Goal: Feedback & Contribution: Submit feedback/report problem

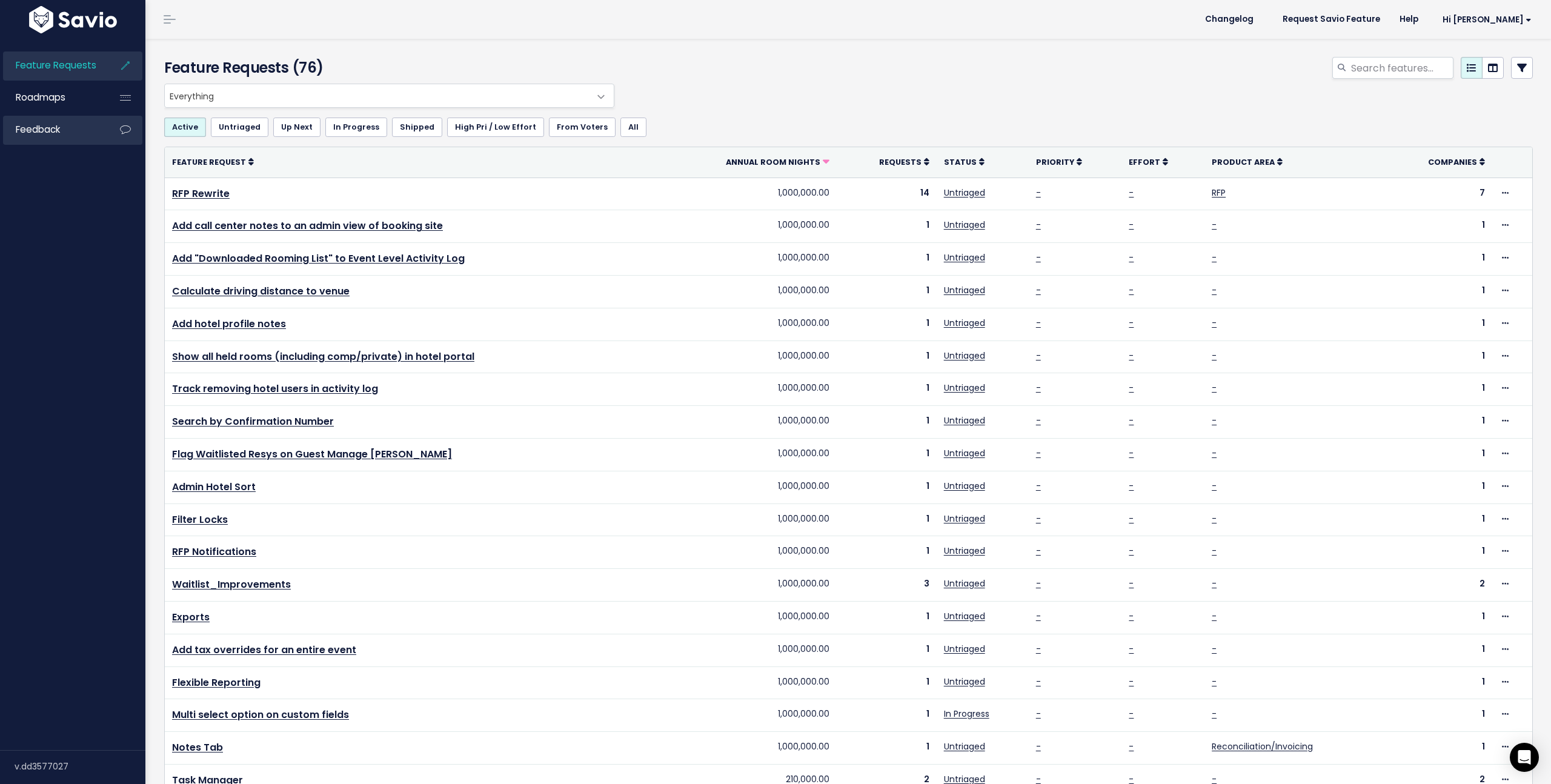
click at [66, 136] on link "Feedback" at bounding box center [51, 130] width 97 height 28
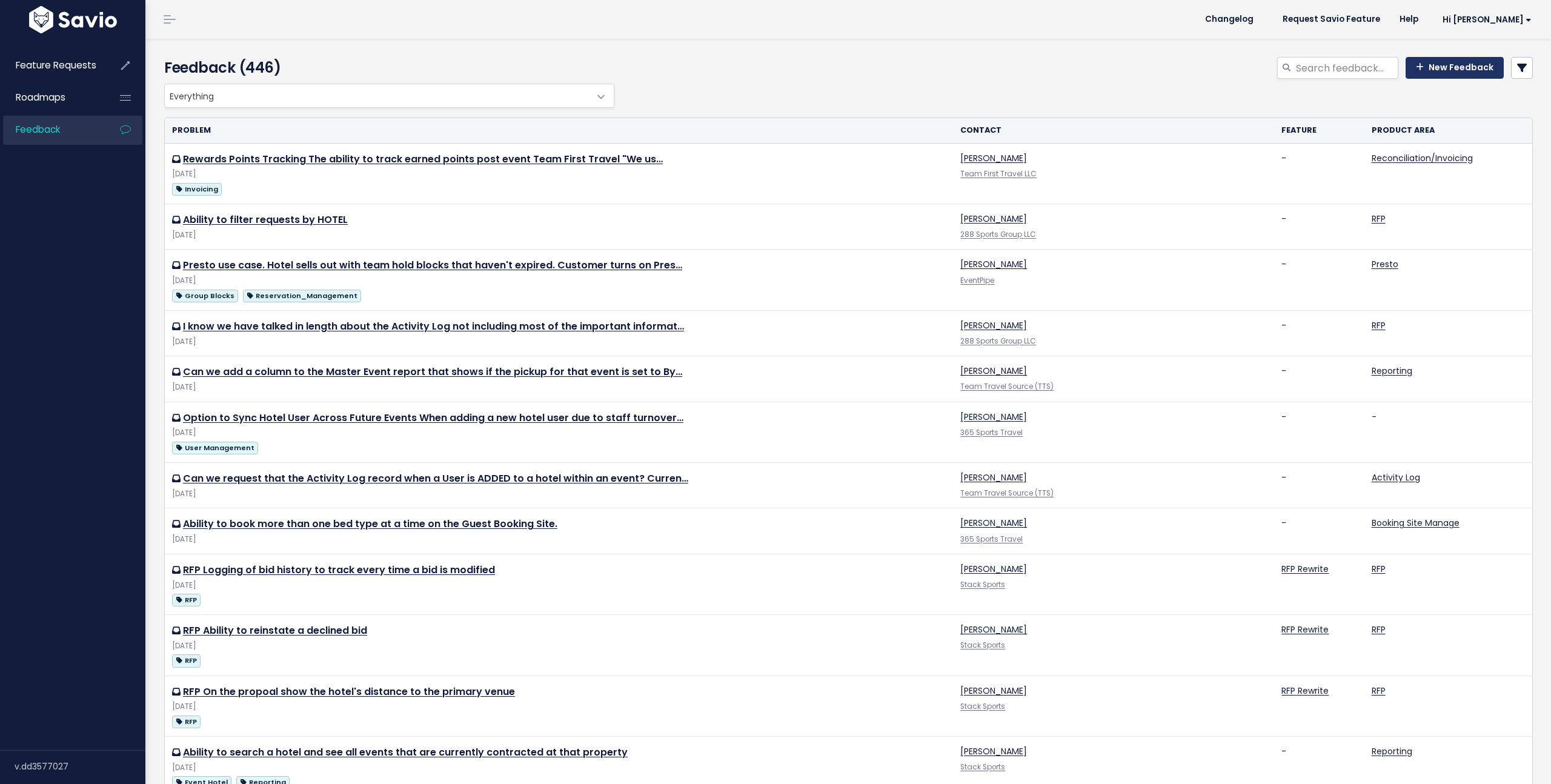
click at [1470, 72] on link "New Feedback" at bounding box center [1455, 67] width 98 height 22
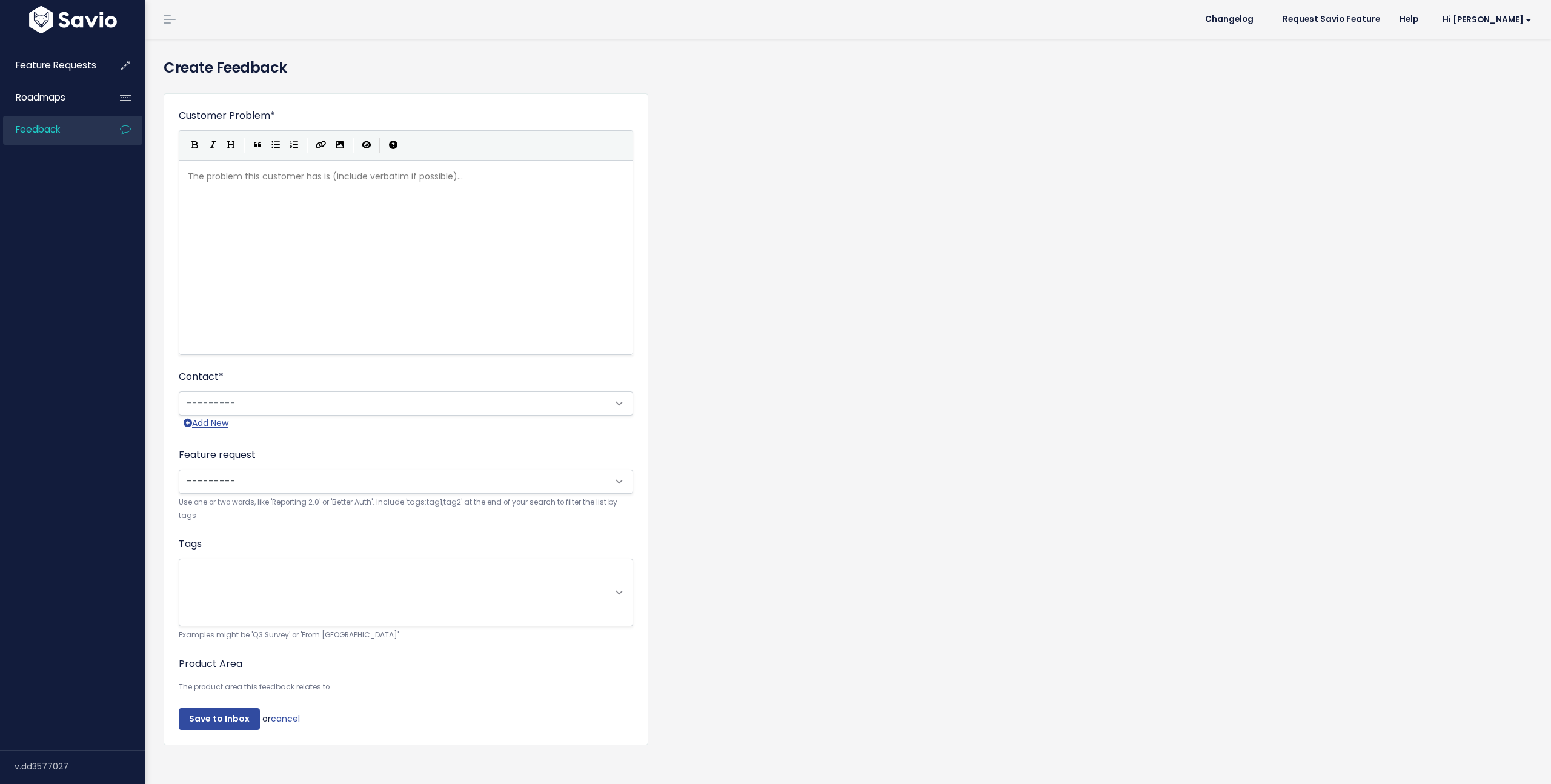
scroll to position [1, 0]
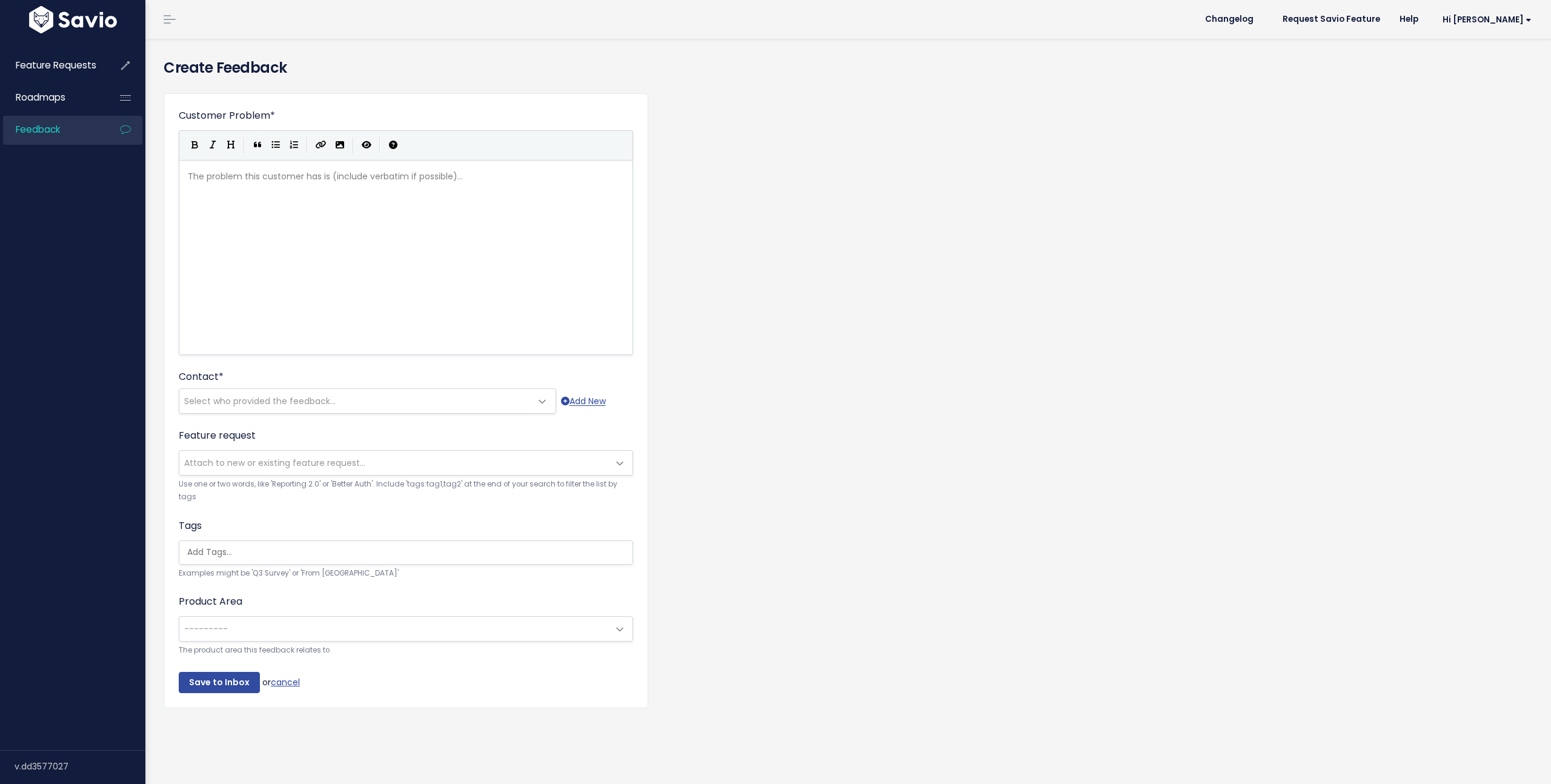
click at [220, 190] on div "The problem this customer has is (include verbatim if possible)... xxxxxxxxxx ​" at bounding box center [421, 272] width 472 height 212
type textarea "A"
type textarea "Ability"
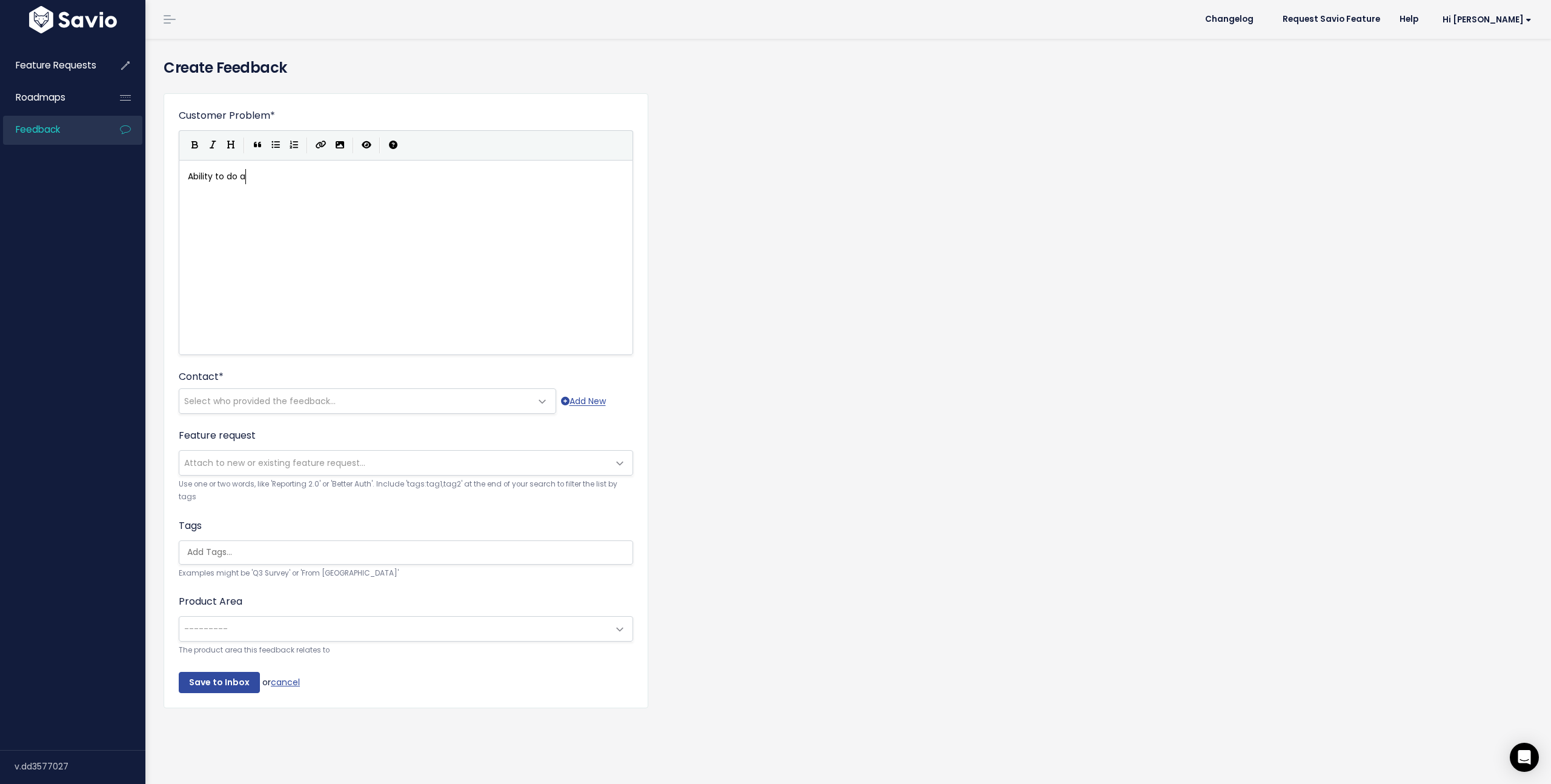
type textarea "Ability to do a"
type textarea "both a"
type textarea "Additional Presto Booking Fee"
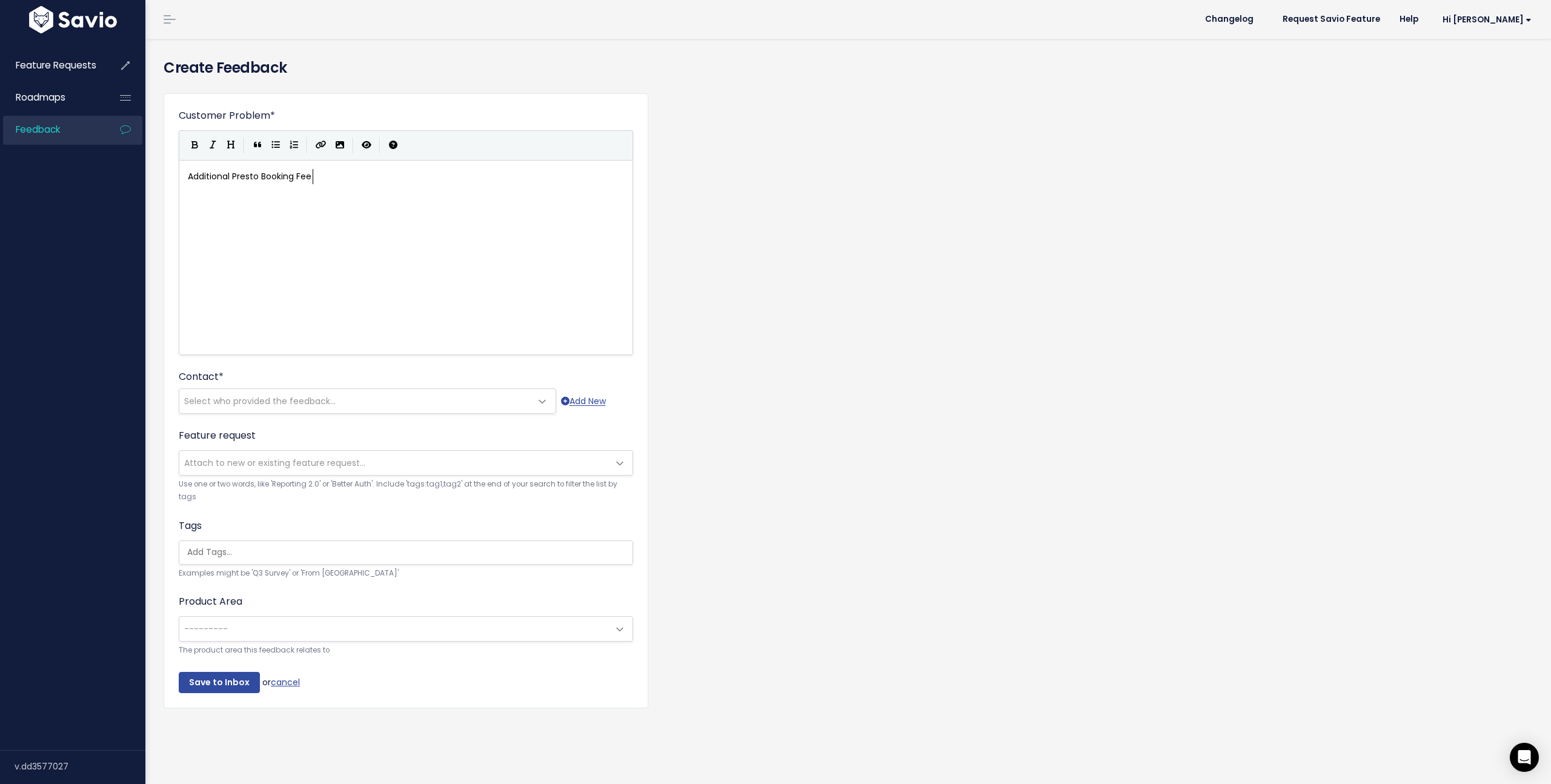
scroll to position [4, 123]
click at [269, 147] on button "Generic List" at bounding box center [276, 145] width 18 height 18
type textarea "A"
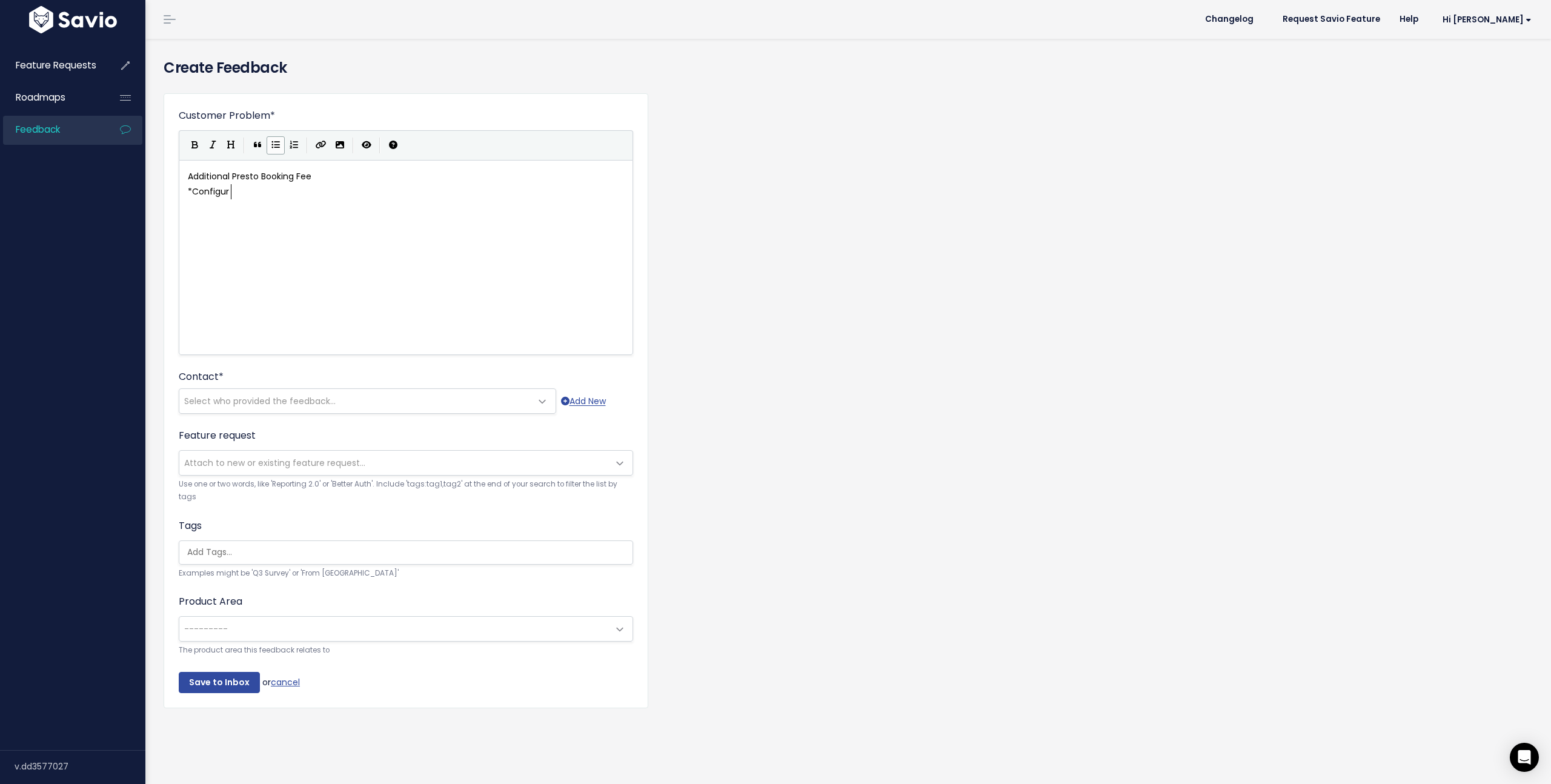
type textarea "Configure"
type textarea "Use both per reservation and"
type textarea "Use"
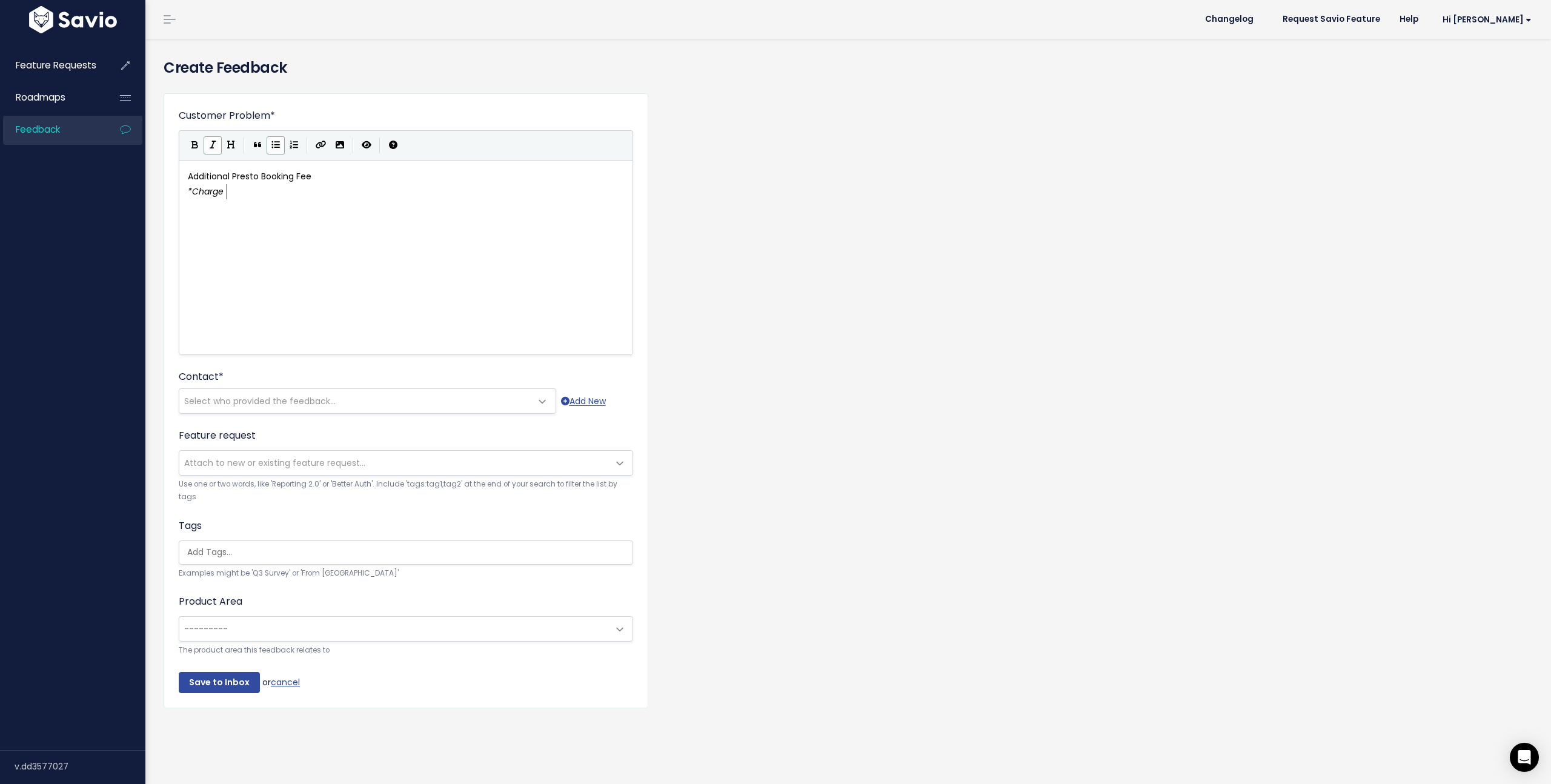
scroll to position [4, 33]
type textarea "Charge bot"
type textarea "h a per reservation and per night booking fee at the time of booking"
type textarea "Charge both a per reservation and per night booking fee at the time of booking"
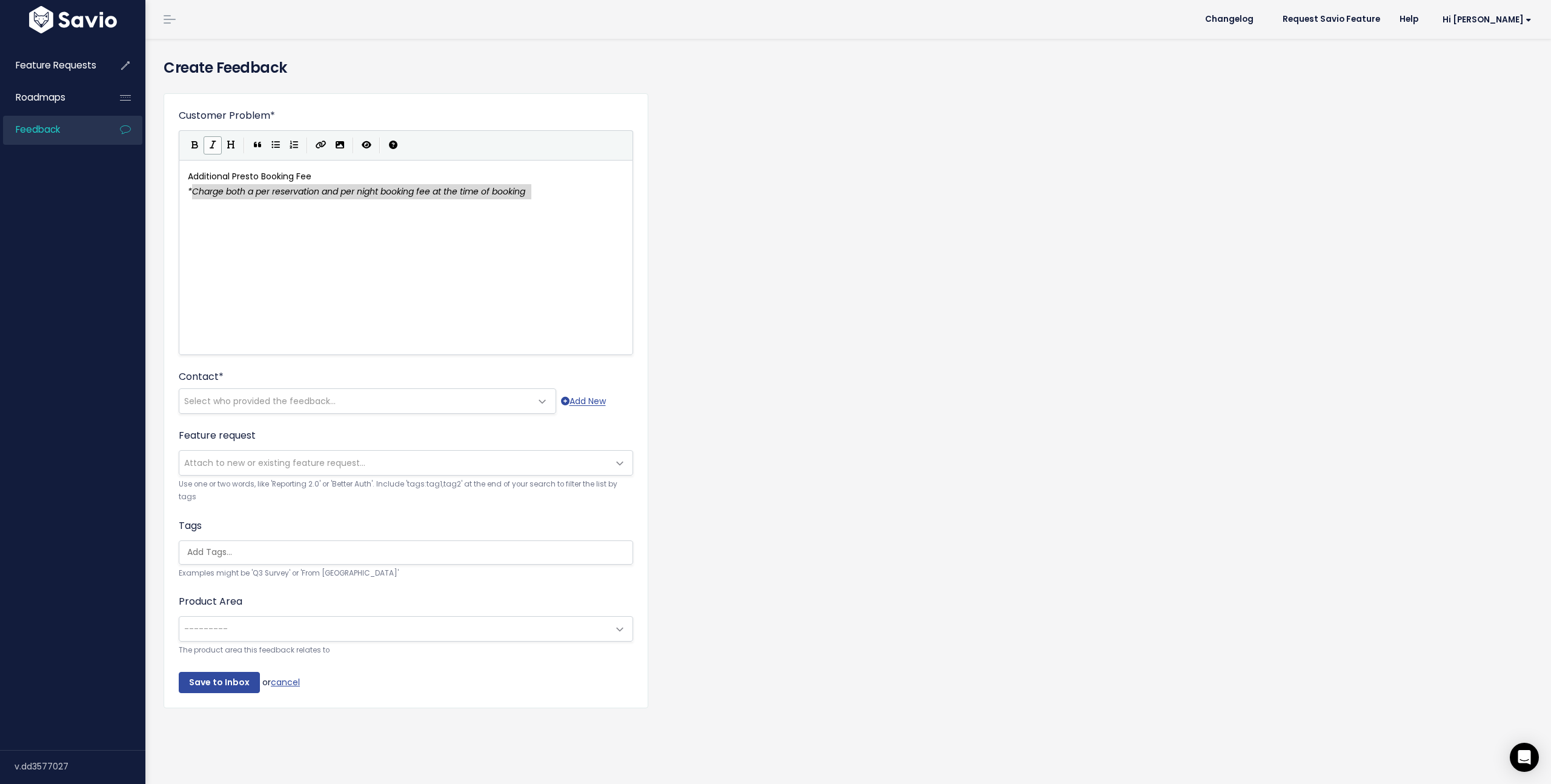
drag, startPoint x: 193, startPoint y: 192, endPoint x: 535, endPoint y: 197, distance: 342.0
type textarea "a"
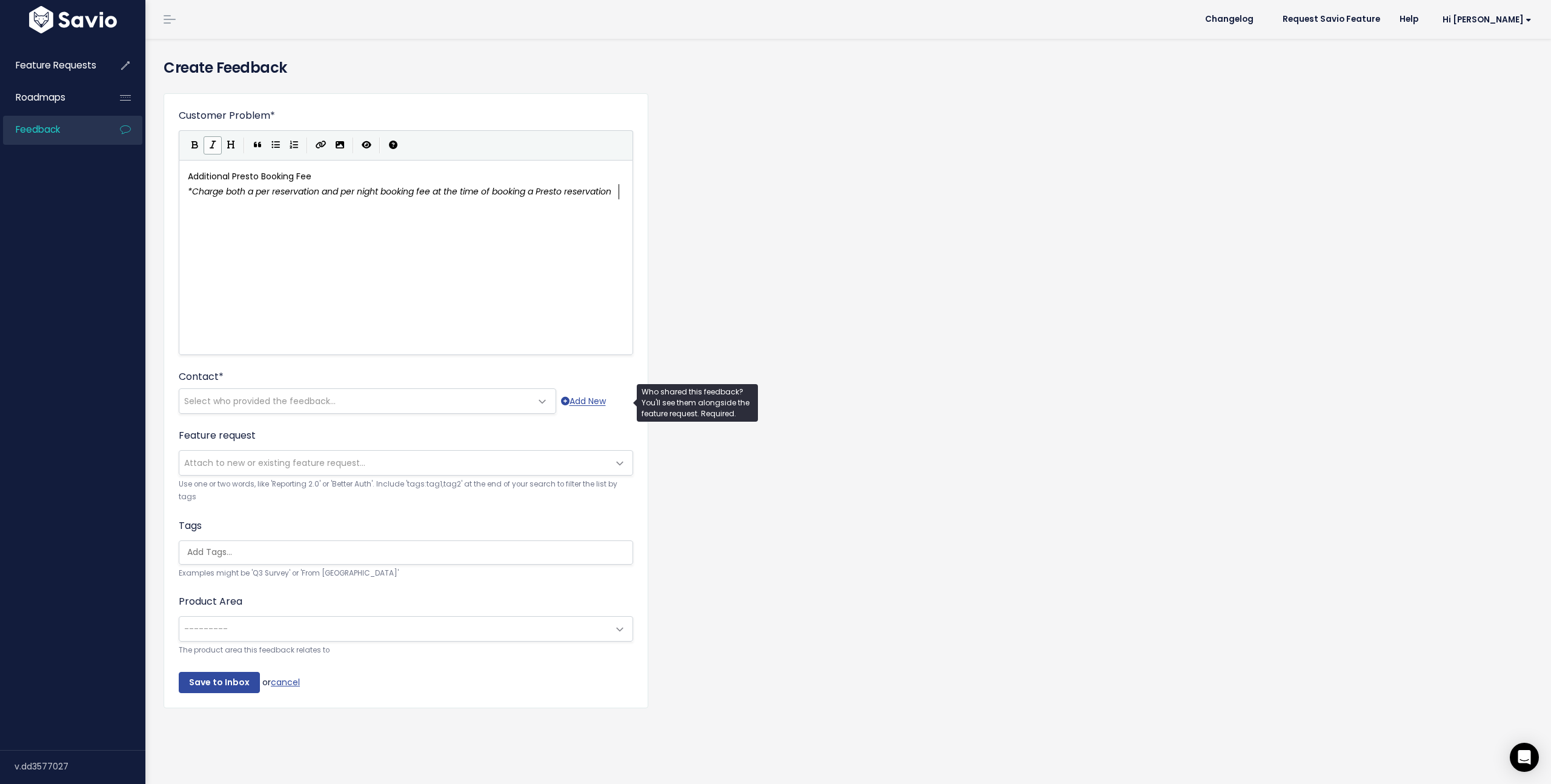
type textarea "a Presto reservation"
click at [255, 396] on span "Select who provided the feedback..." at bounding box center [259, 401] width 151 height 12
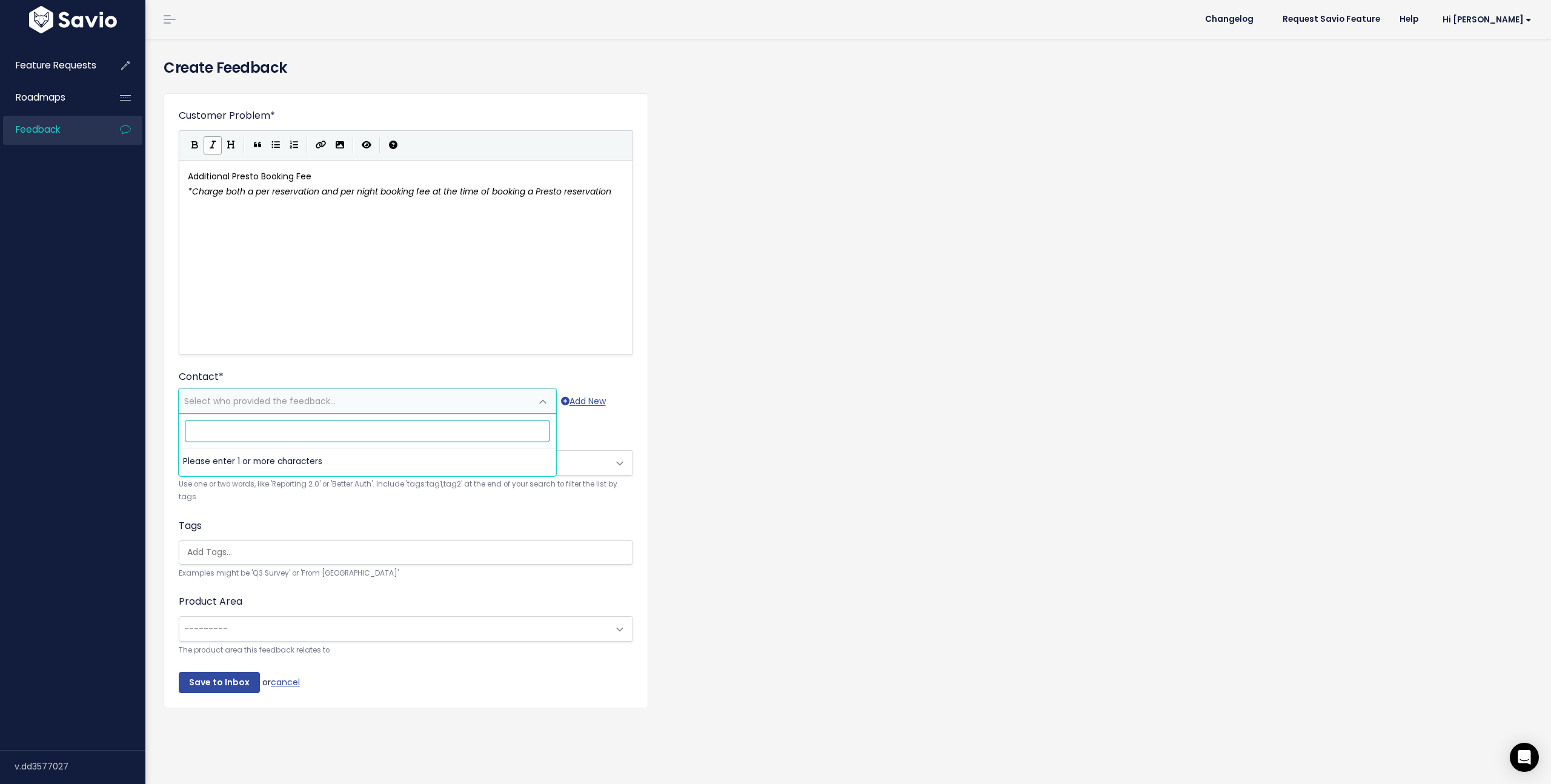
paste input "[EMAIL_ADDRESS][DOMAIN_NAME]"
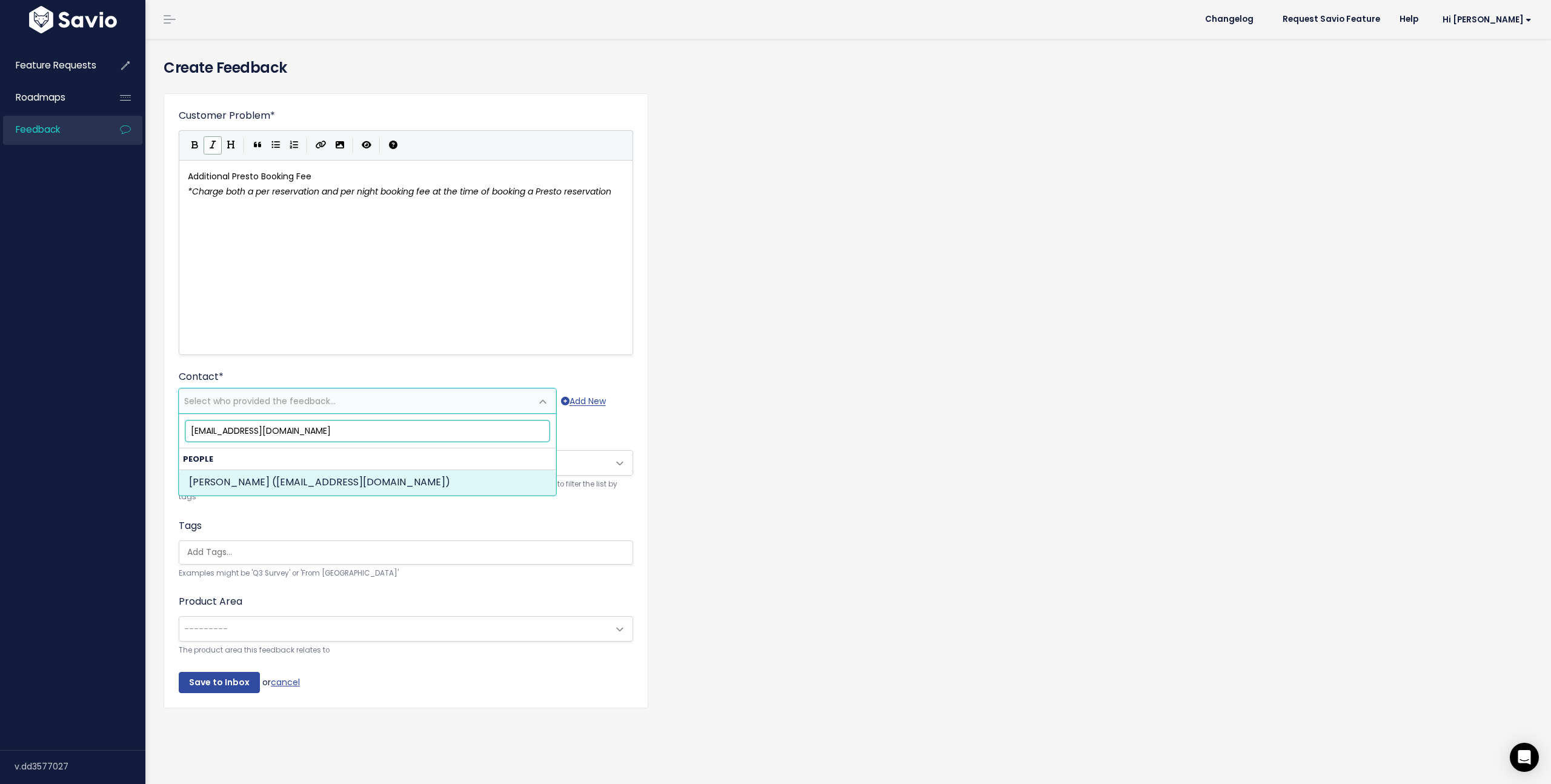
type input "[EMAIL_ADDRESS][DOMAIN_NAME]"
drag, startPoint x: 245, startPoint y: 478, endPoint x: 259, endPoint y: 494, distance: 21.3
select select "73776972"
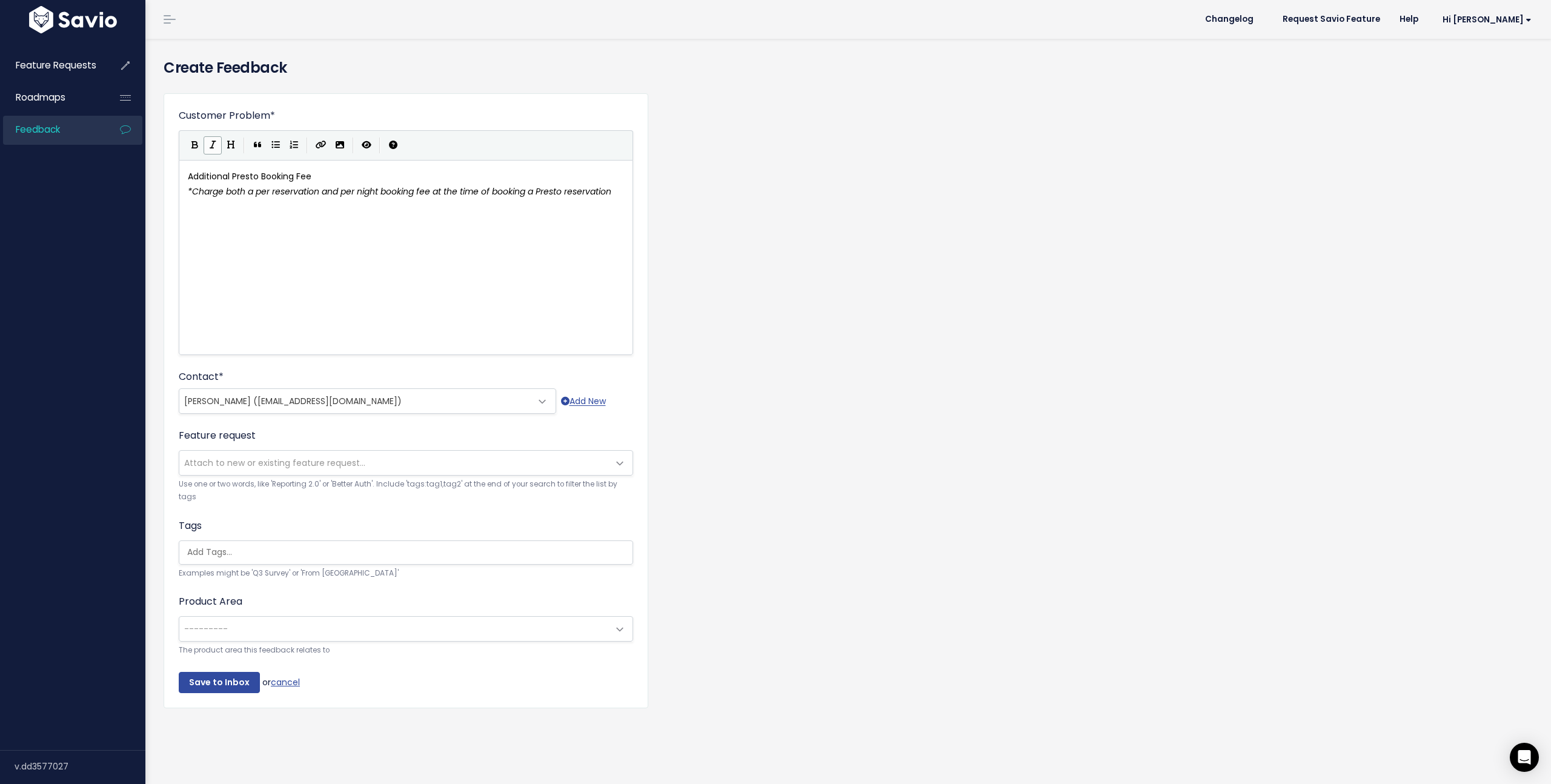
click at [269, 466] on span "Attach to new or existing feature request..." at bounding box center [274, 463] width 181 height 12
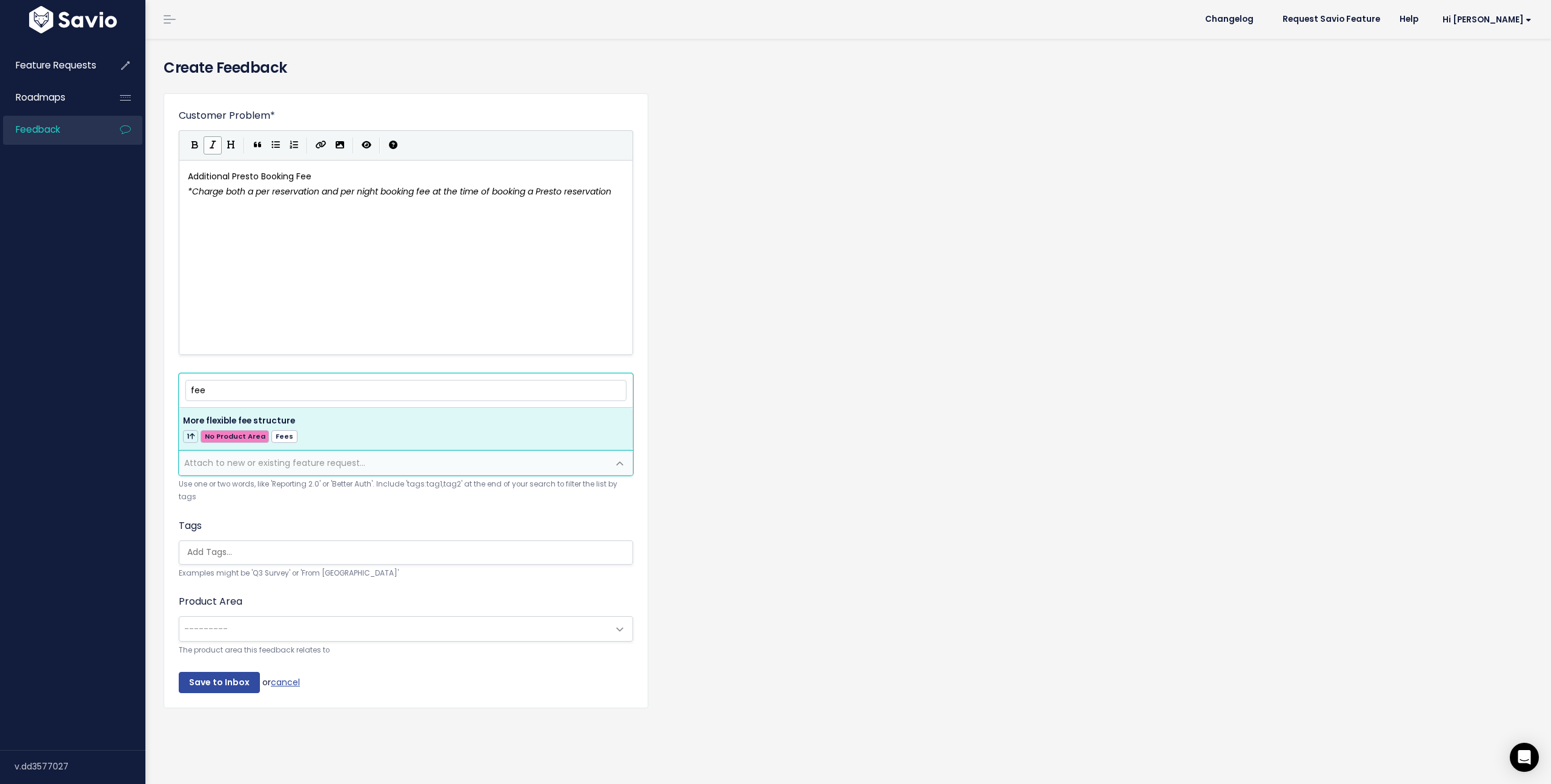
type input "fee"
select select "42706"
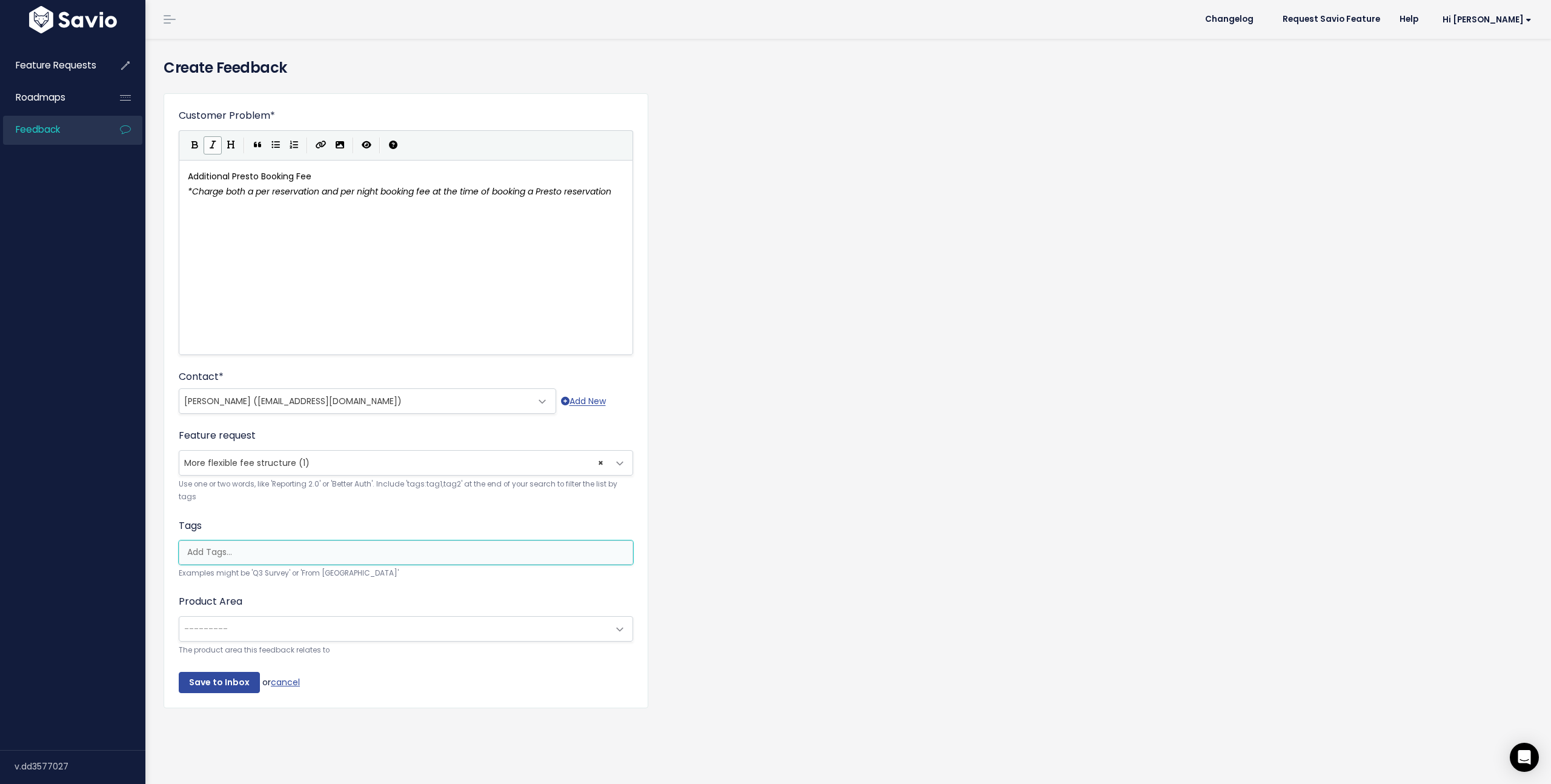
click at [235, 556] on input "search" at bounding box center [409, 552] width 453 height 13
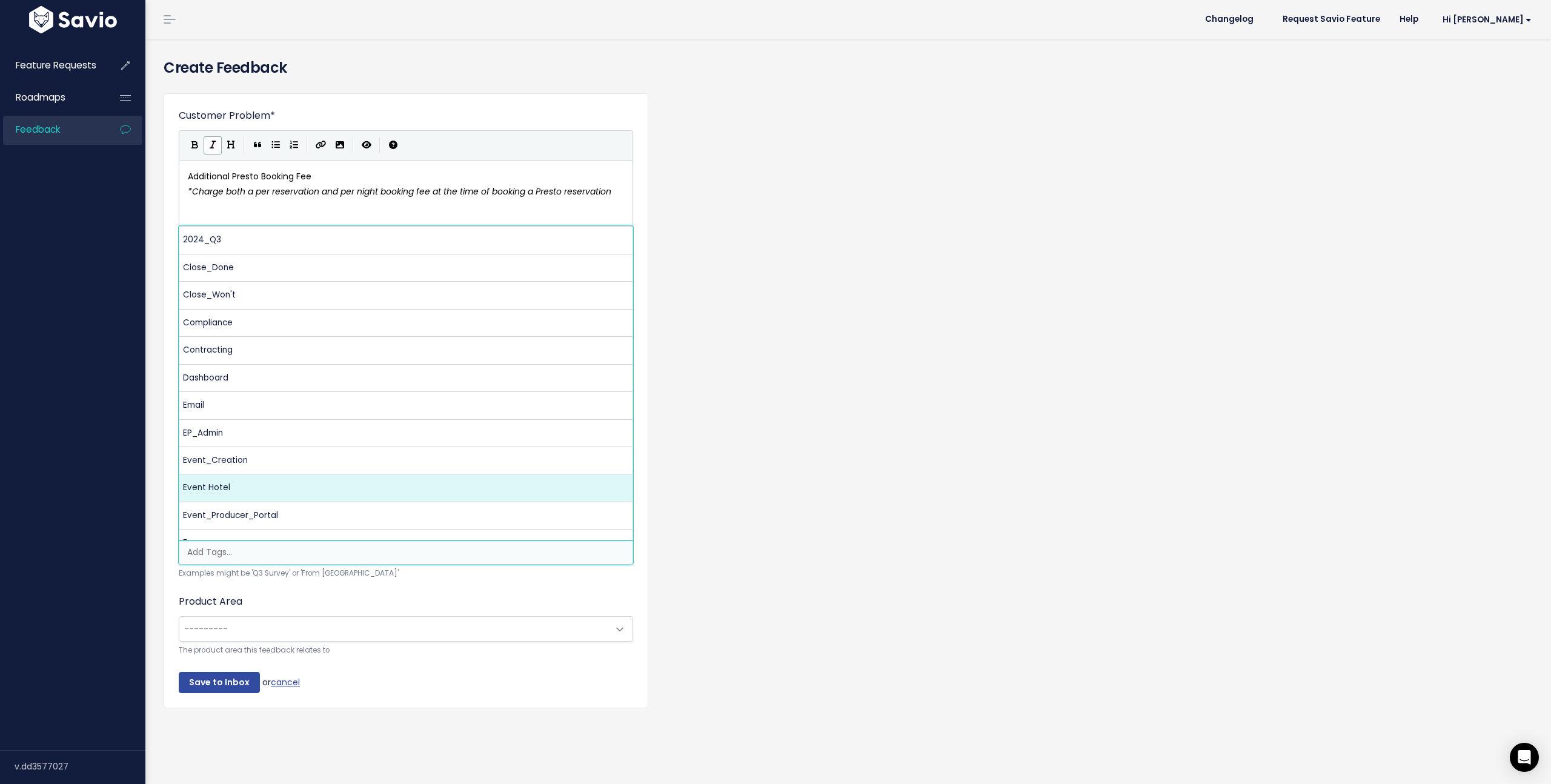
scroll to position [0, 3]
click at [166, 486] on div "Customer Problem * Additional Presto Booking Fee *Charge both a per reservation…" at bounding box center [406, 401] width 485 height 615
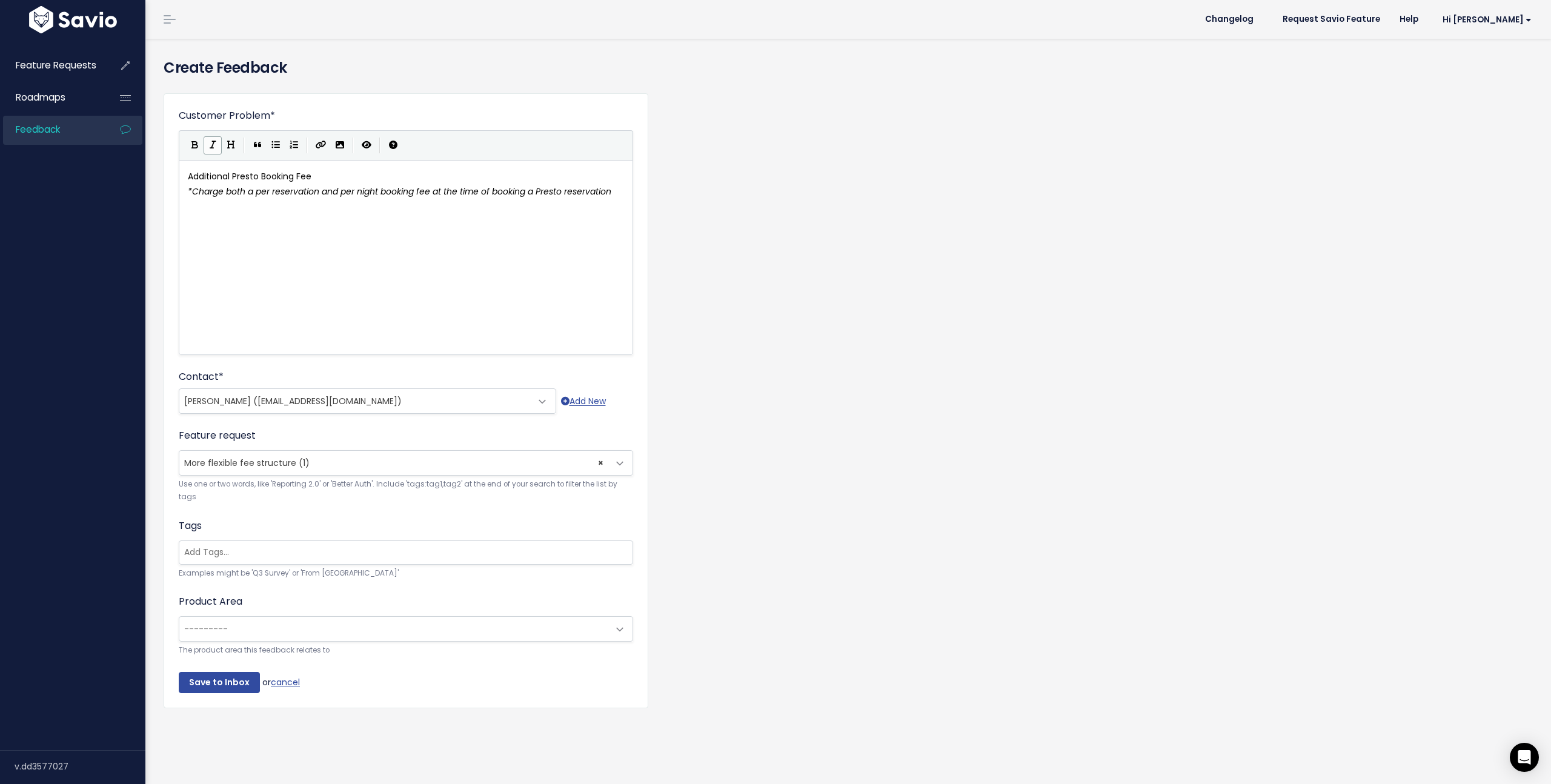
click at [231, 552] on input "search" at bounding box center [406, 552] width 453 height 13
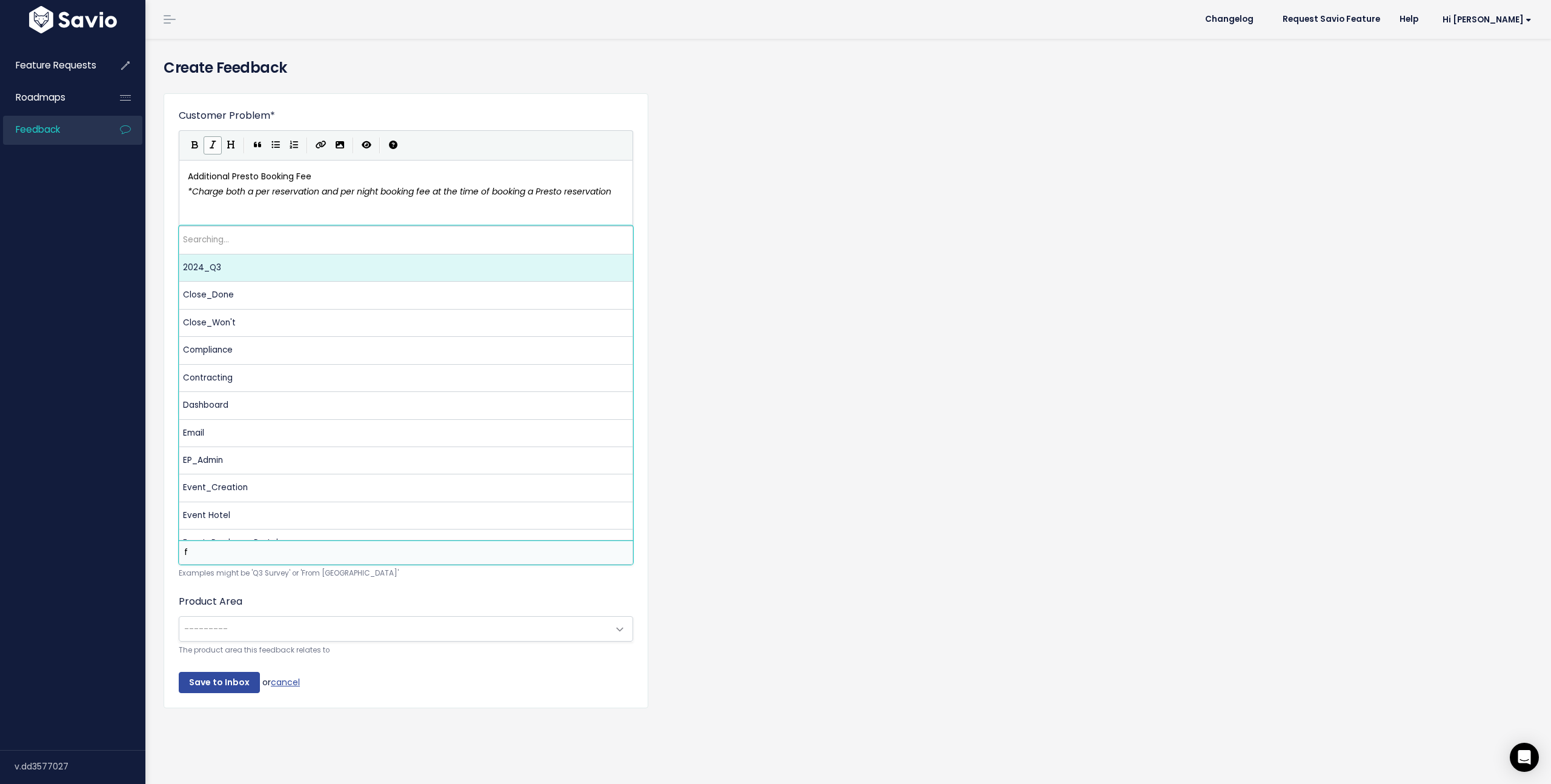
scroll to position [0, 0]
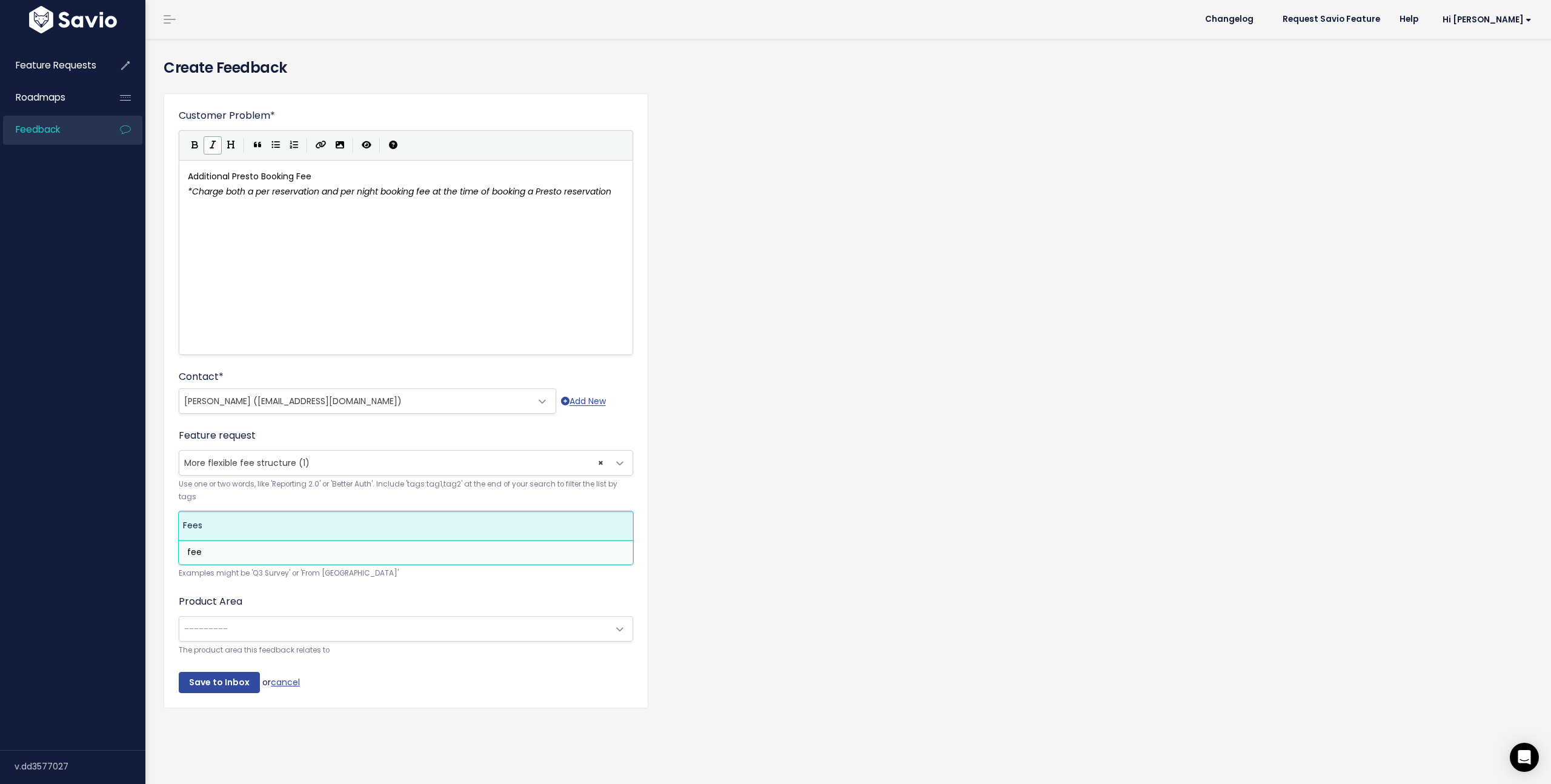
type input "fee"
select select "12986"
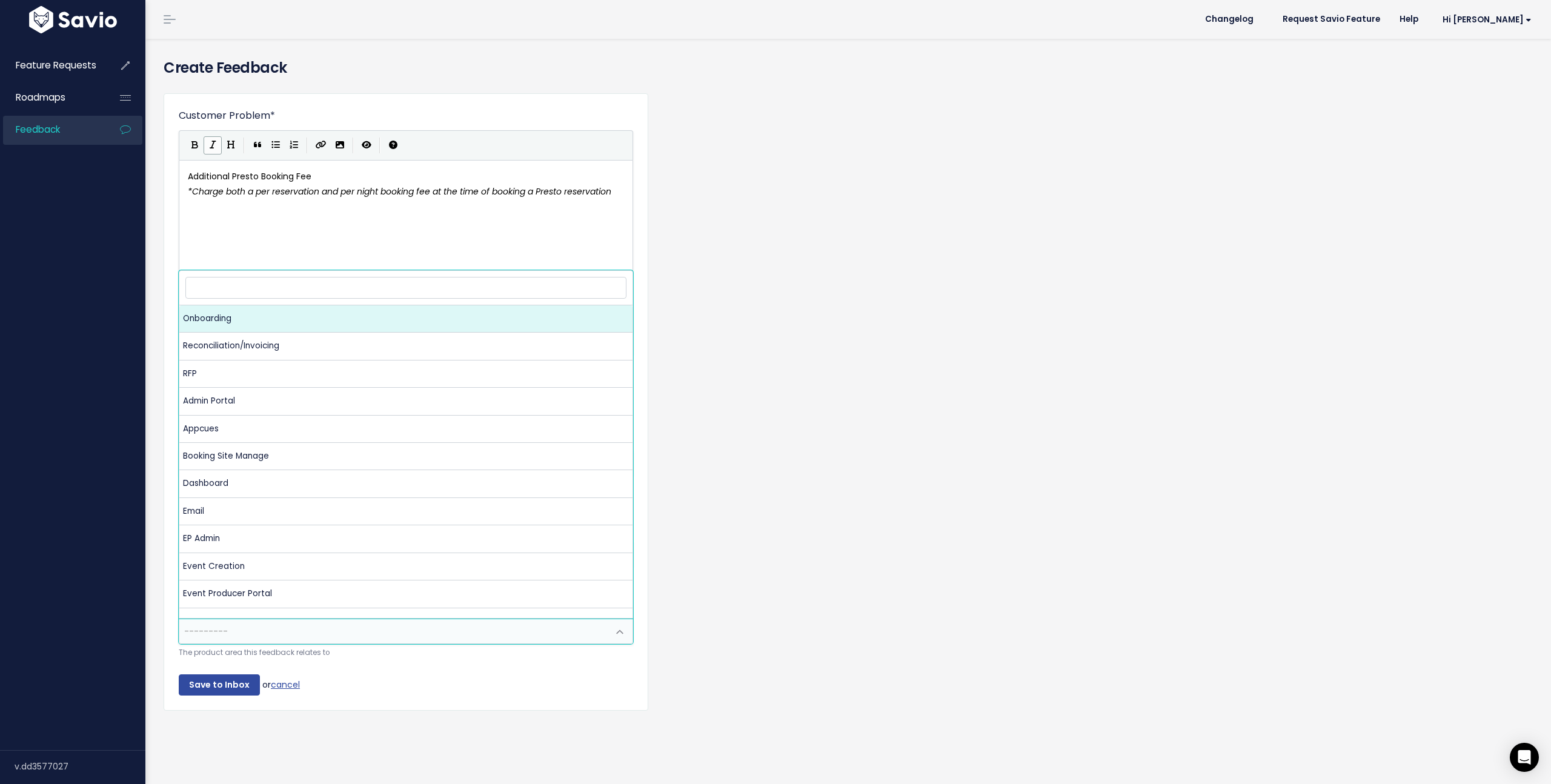
click at [228, 633] on span "---------" at bounding box center [394, 632] width 429 height 24
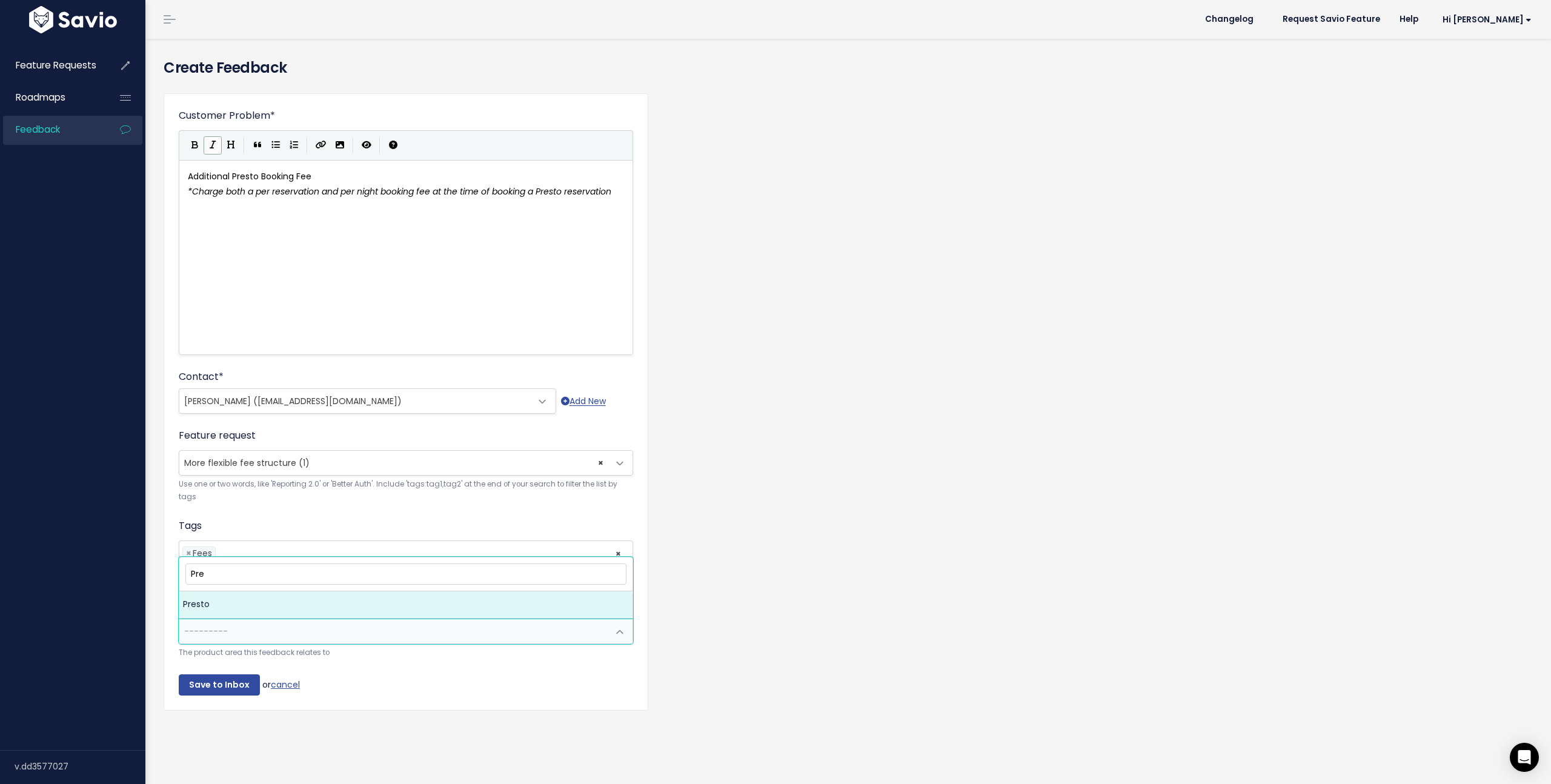
type input "Pre"
select select "MAIN:PRESTO"
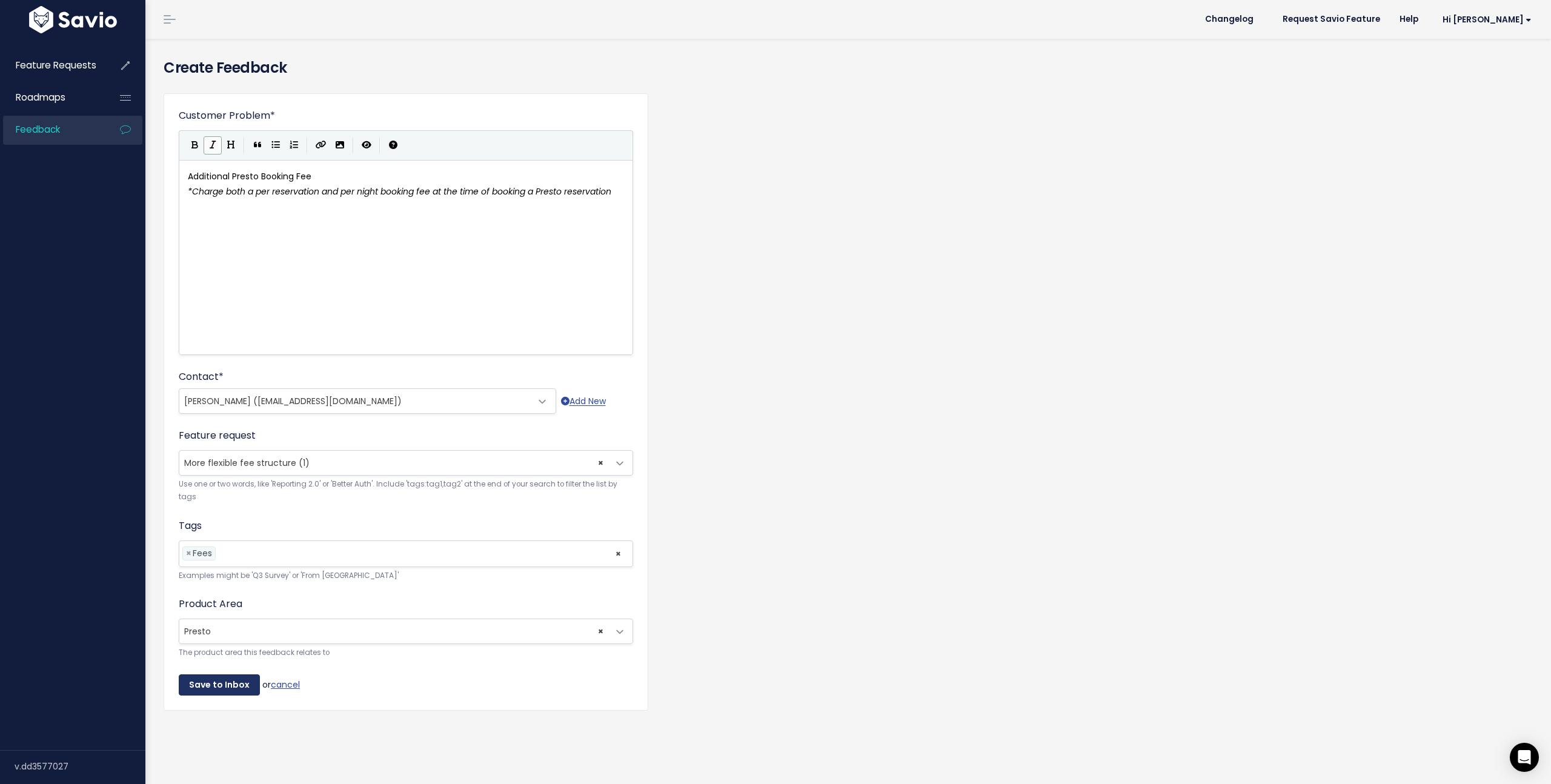
click at [228, 687] on input "Save to Inbox" at bounding box center [219, 685] width 81 height 22
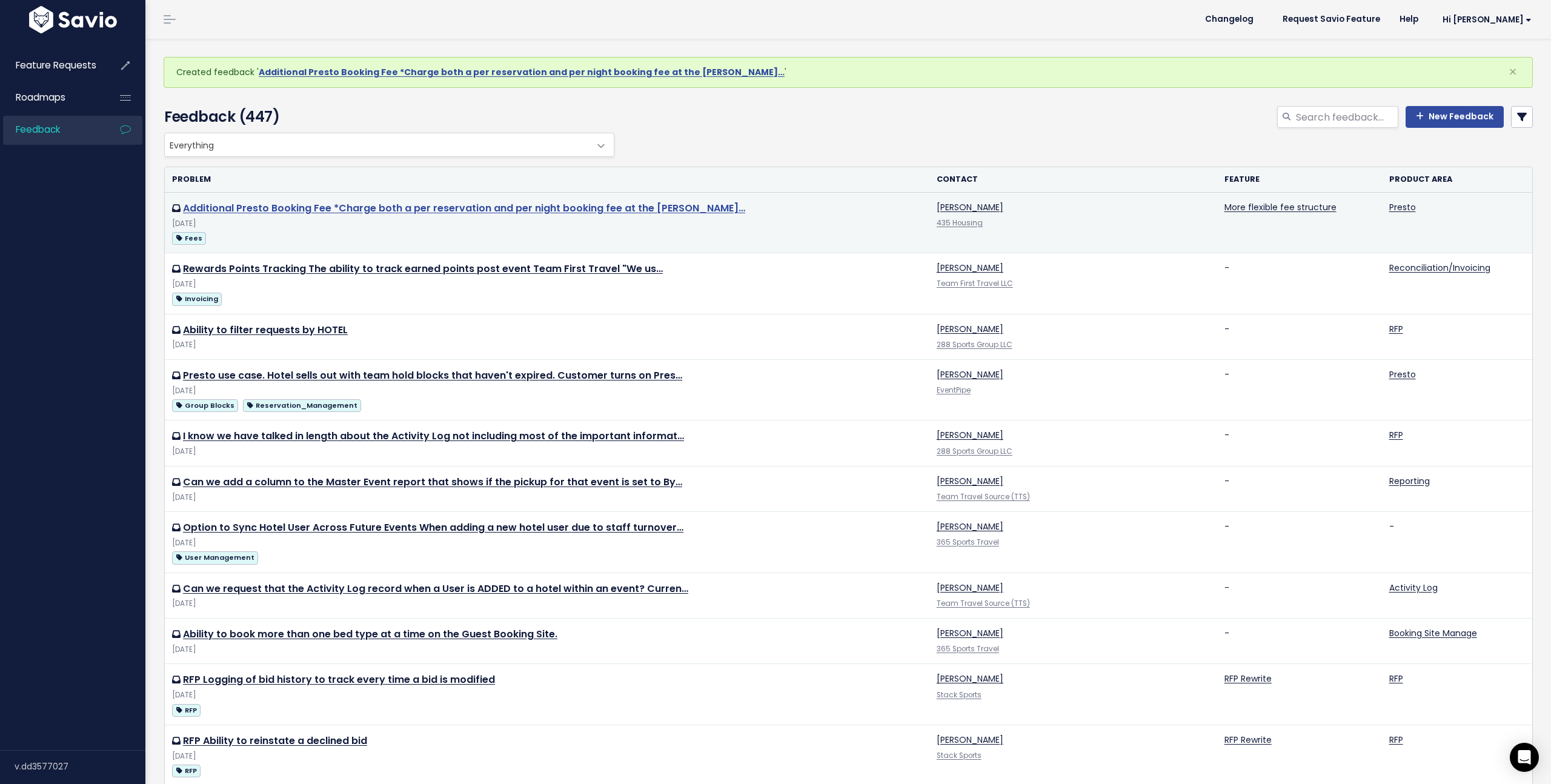
click at [389, 207] on link "Additional Presto Booking Fee *Charge both a per reservation and per night book…" at bounding box center [464, 208] width 563 height 14
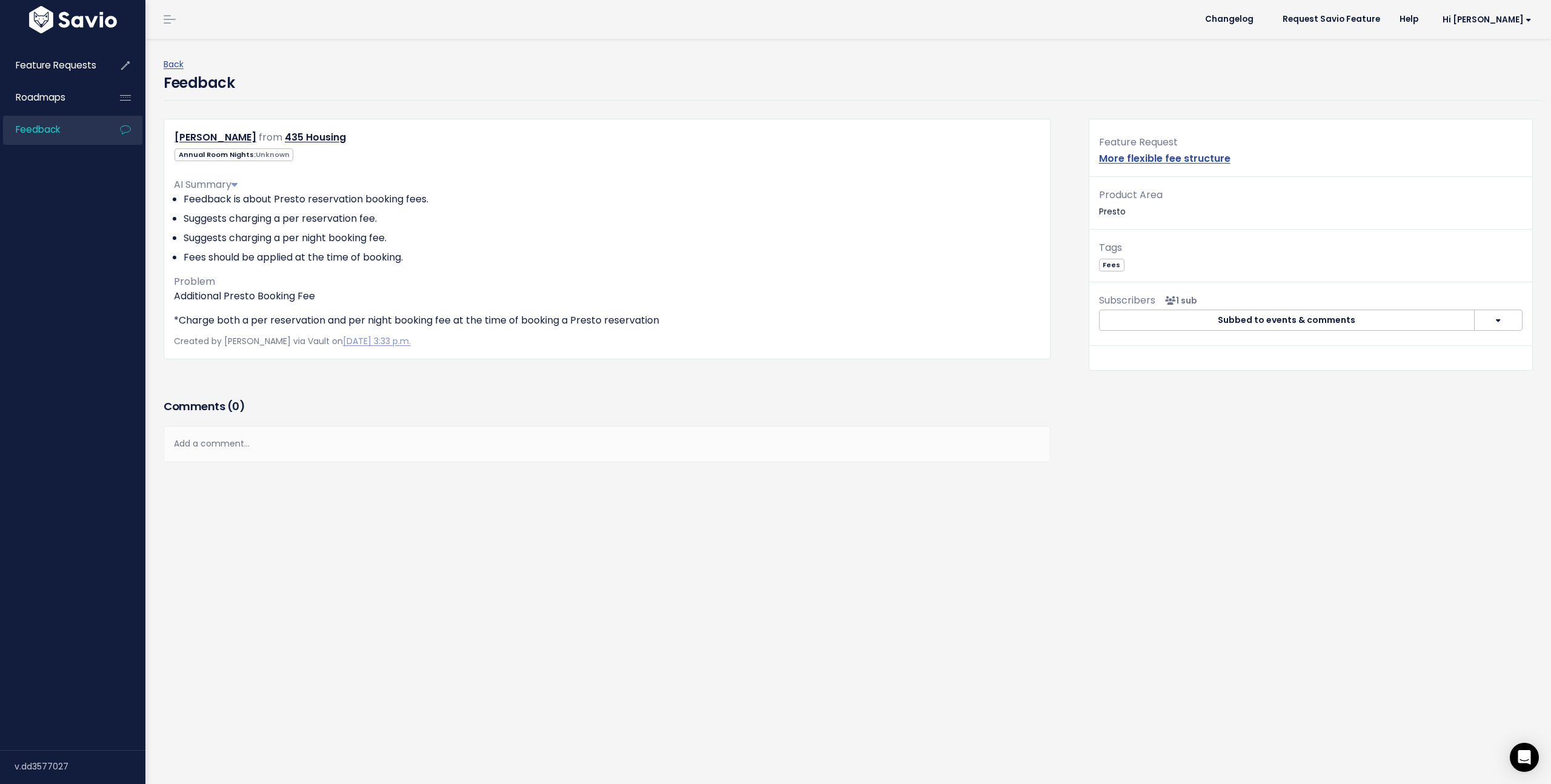
click at [269, 257] on li "Fees should be applied at the time of booking." at bounding box center [612, 257] width 857 height 15
click at [167, 63] on link "Back" at bounding box center [173, 64] width 20 height 12
